Goal: Transaction & Acquisition: Purchase product/service

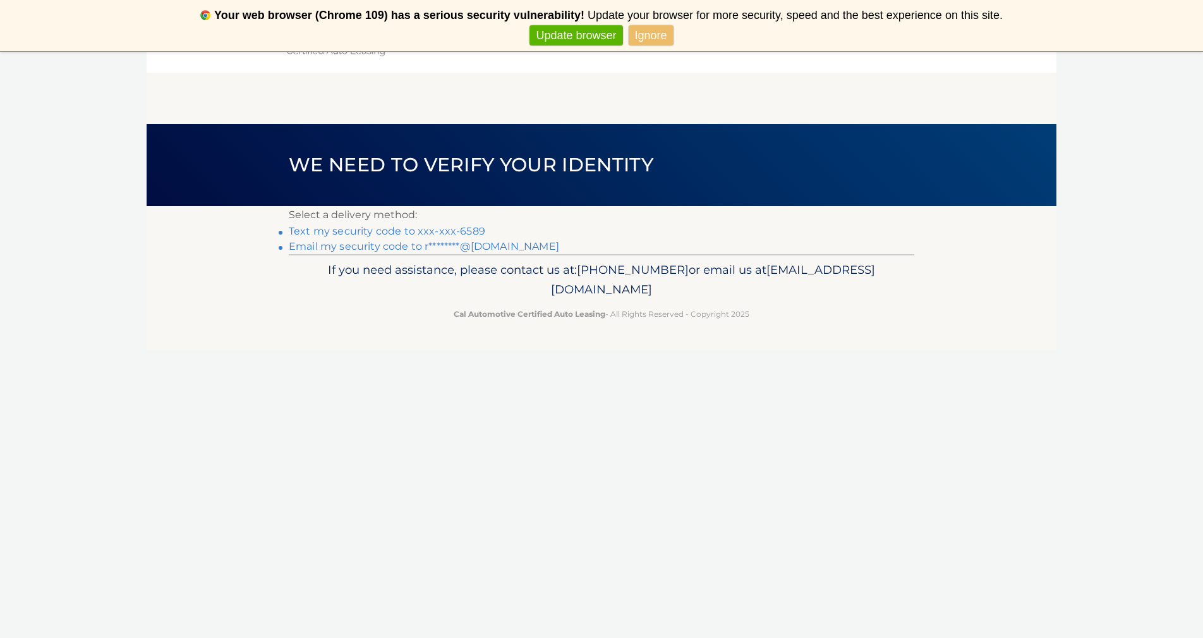
click at [471, 231] on link "Text my security code to xxx-xxx-6589" at bounding box center [387, 231] width 197 height 12
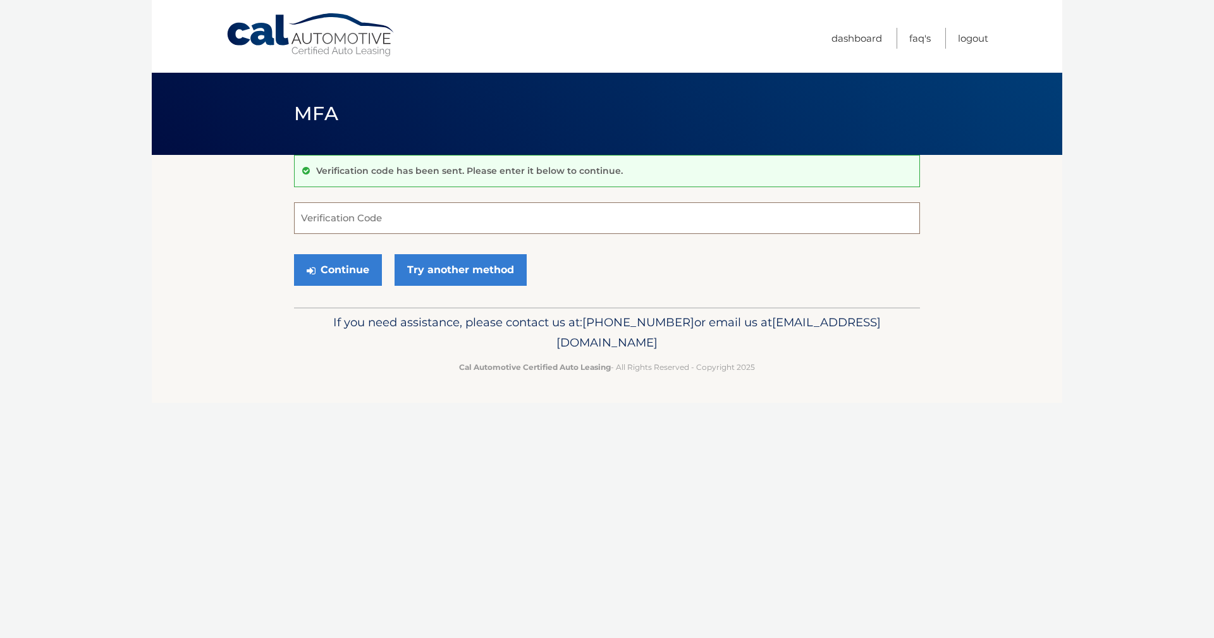
click at [720, 222] on input "Verification Code" at bounding box center [607, 218] width 626 height 32
type input "681924"
click at [340, 264] on button "Continue" at bounding box center [338, 270] width 88 height 32
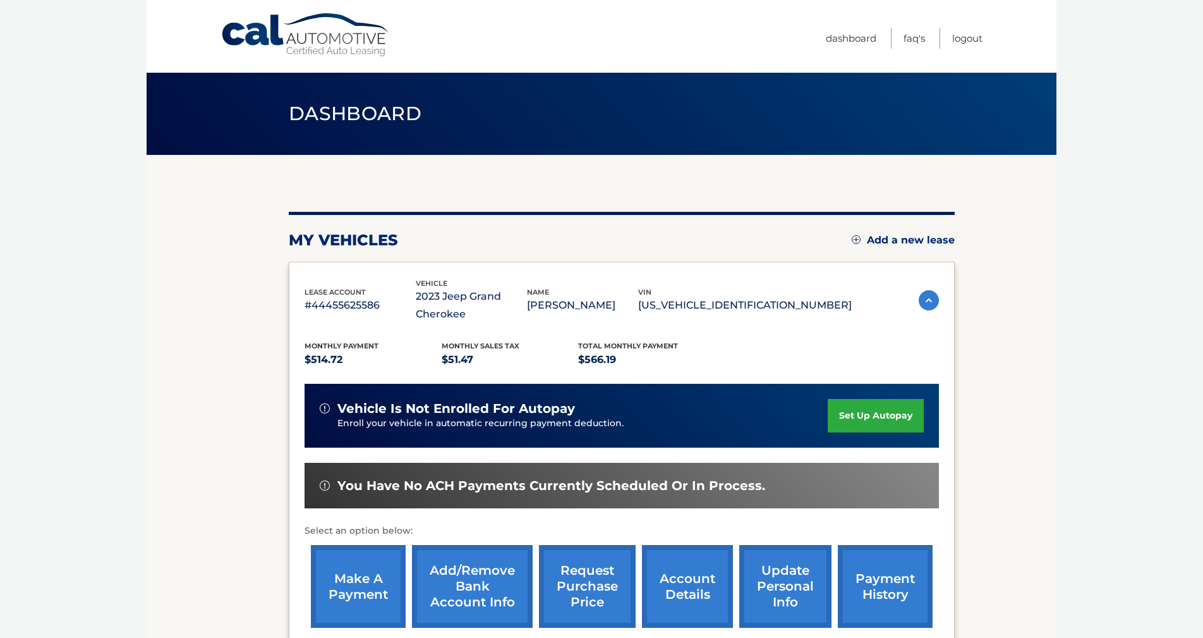
click at [370, 578] on link "make a payment" at bounding box center [358, 586] width 95 height 83
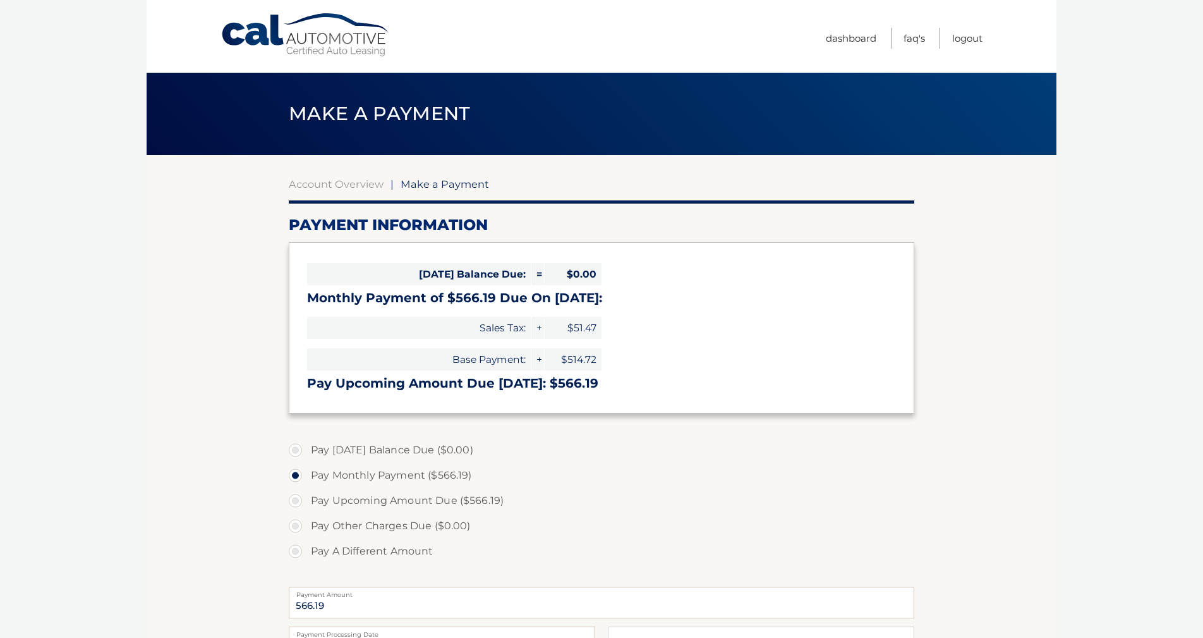
select select "OWRhYTFhNjktYTY5Yy00NTBhLWI5N2QtN2RjNjRhODg3MzE1"
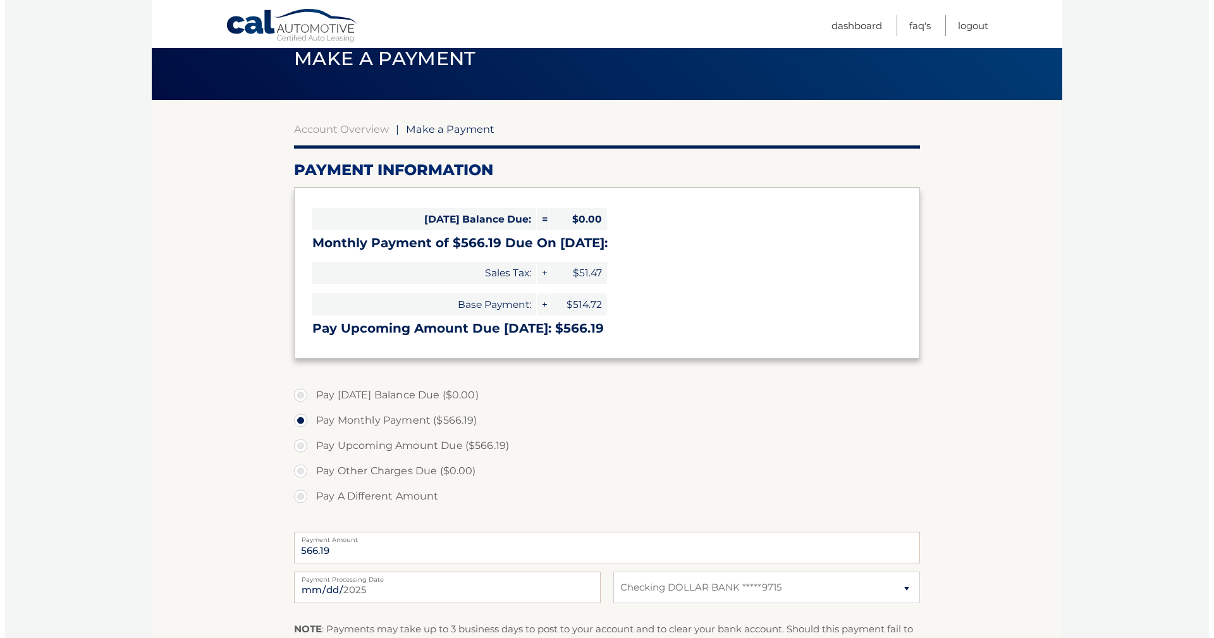
scroll to position [265, 0]
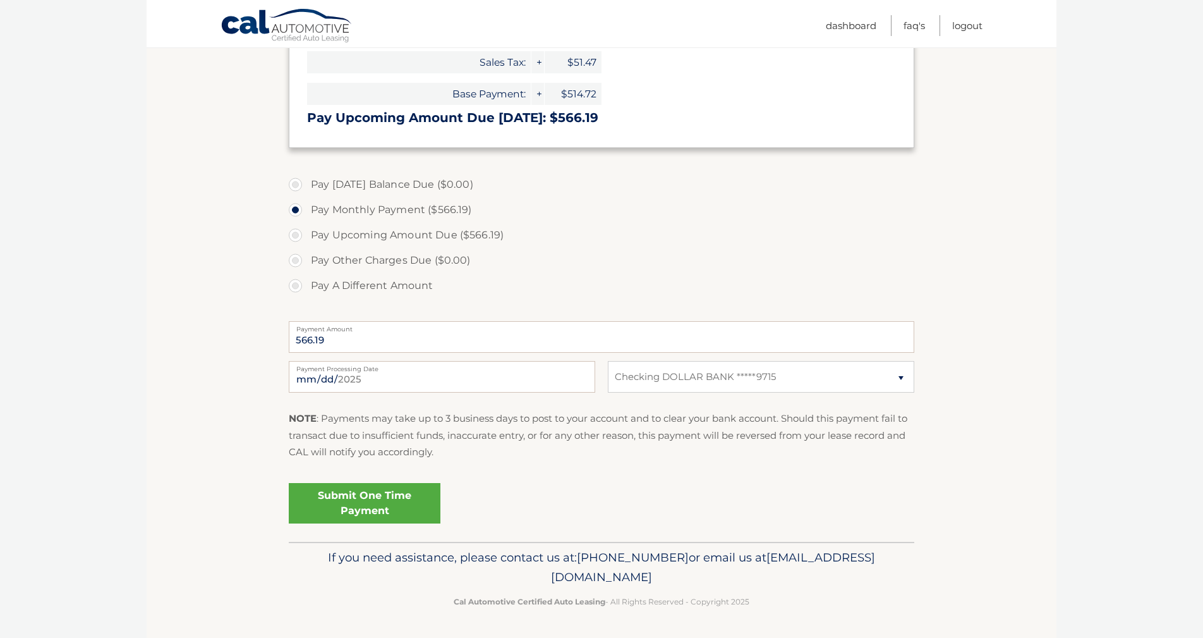
click at [368, 500] on link "Submit One Time Payment" at bounding box center [365, 503] width 152 height 40
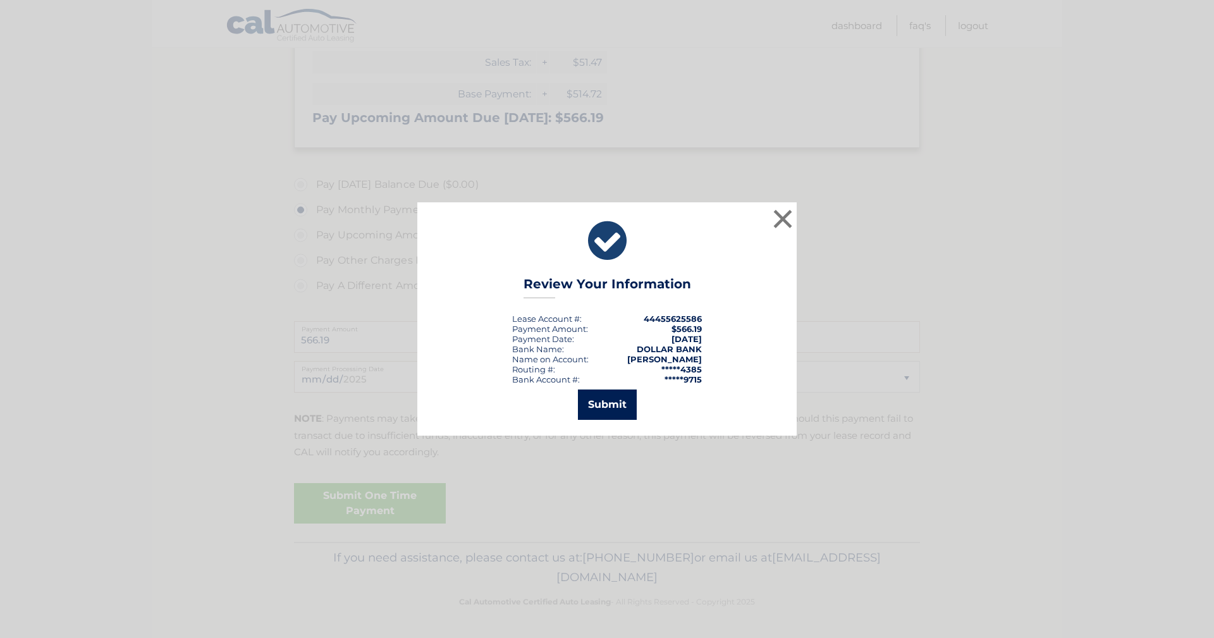
click at [601, 406] on button "Submit" at bounding box center [607, 404] width 59 height 30
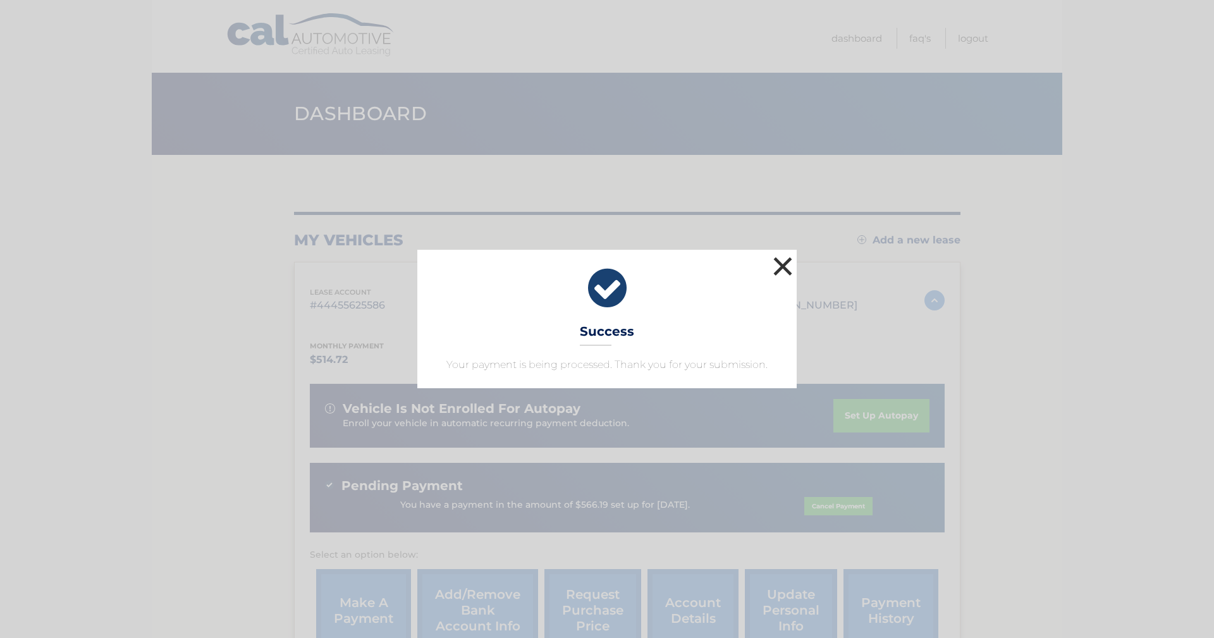
click at [779, 264] on button "×" at bounding box center [782, 265] width 25 height 25
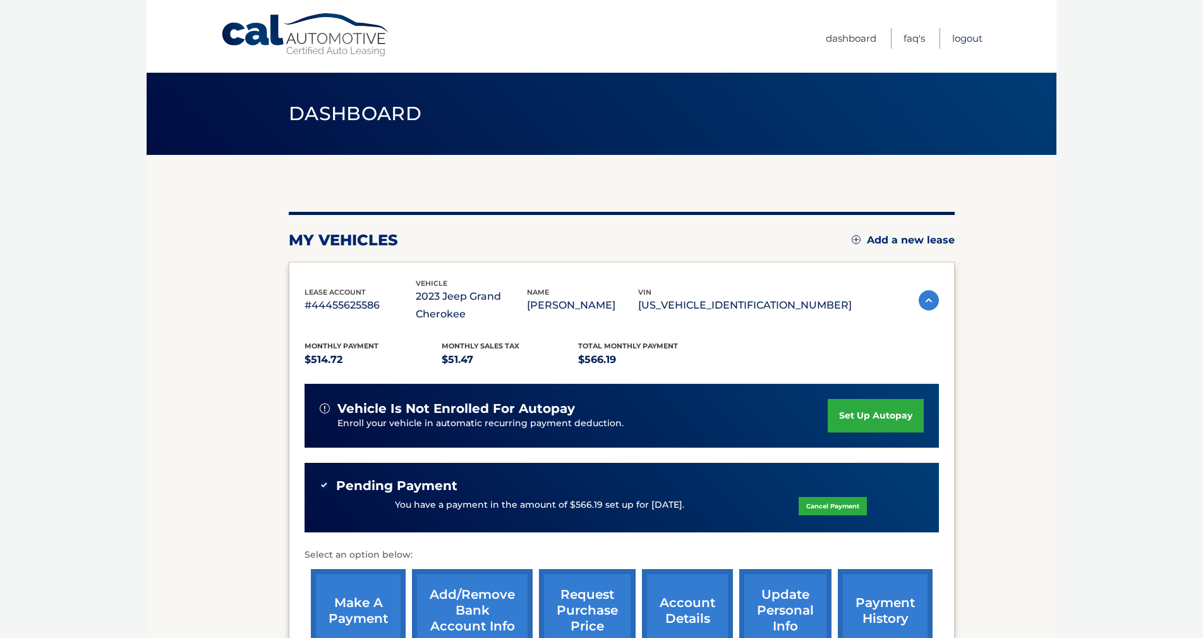
click at [968, 33] on link "Logout" at bounding box center [968, 38] width 30 height 21
